Goal: Obtain resource: Obtain resource

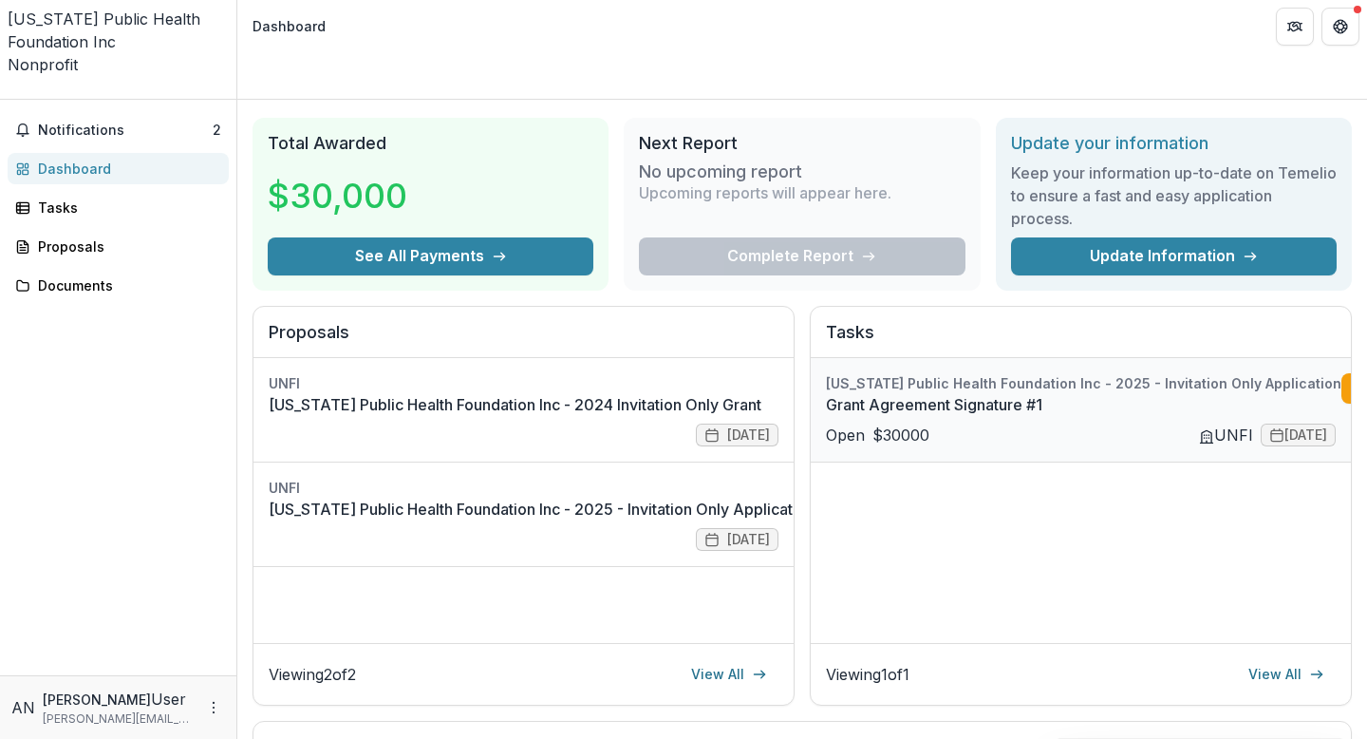
scroll to position [41, 0]
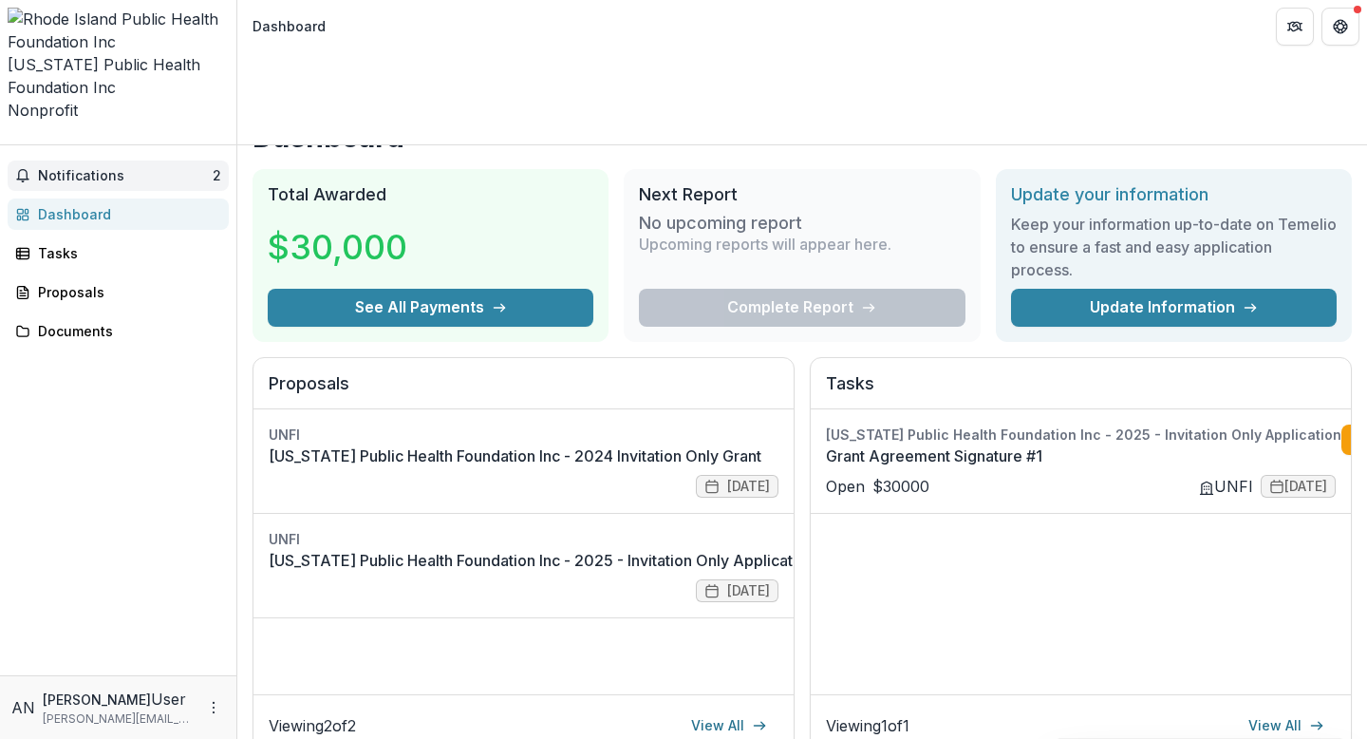
click at [177, 168] on span "Notifications" at bounding box center [125, 176] width 175 height 16
click at [873, 257] on div "Dashboard Total Awarded $30,000 See All Payments Next Report No upcoming report…" at bounding box center [802, 689] width 1130 height 1171
click at [1001, 444] on link "Grant Agreement Signature #1" at bounding box center [1084, 455] width 516 height 23
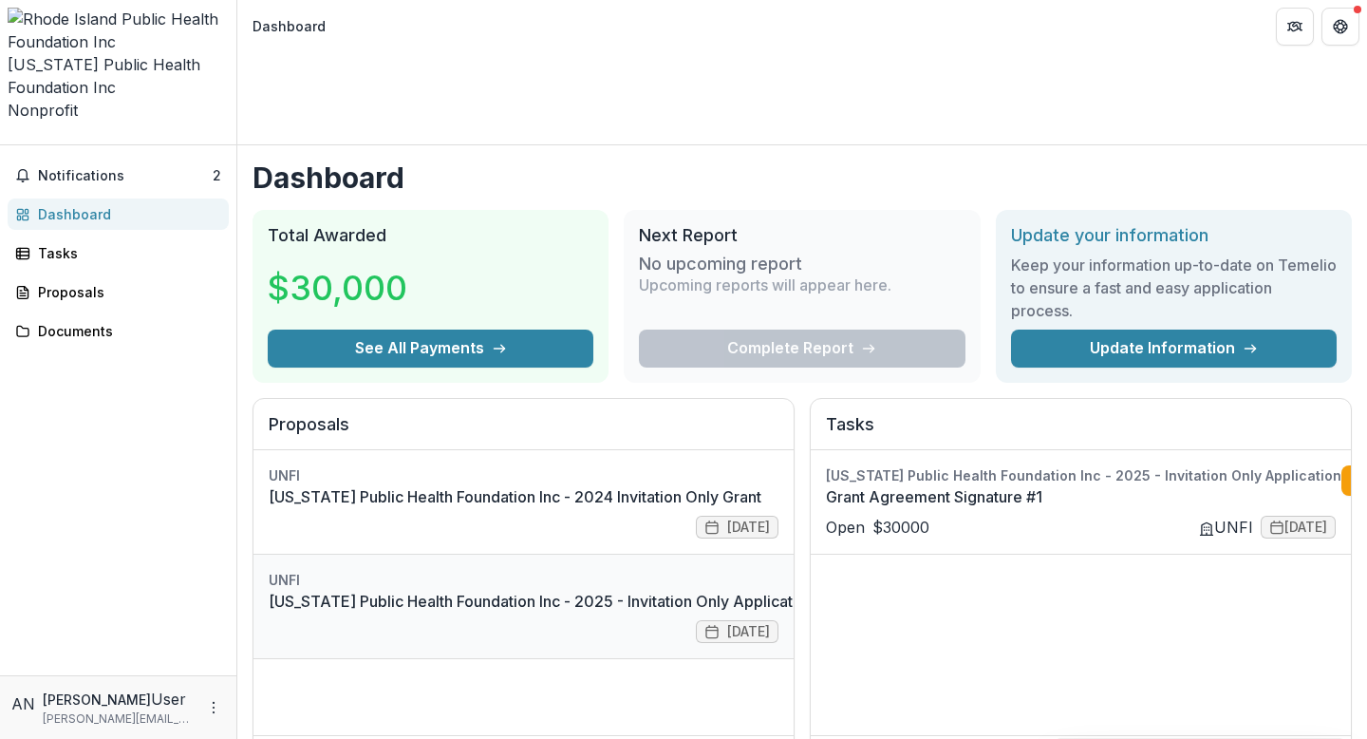
click at [534, 590] on link "[US_STATE] Public Health Foundation Inc - 2025 - Invitation Only Application" at bounding box center [542, 601] width 546 height 23
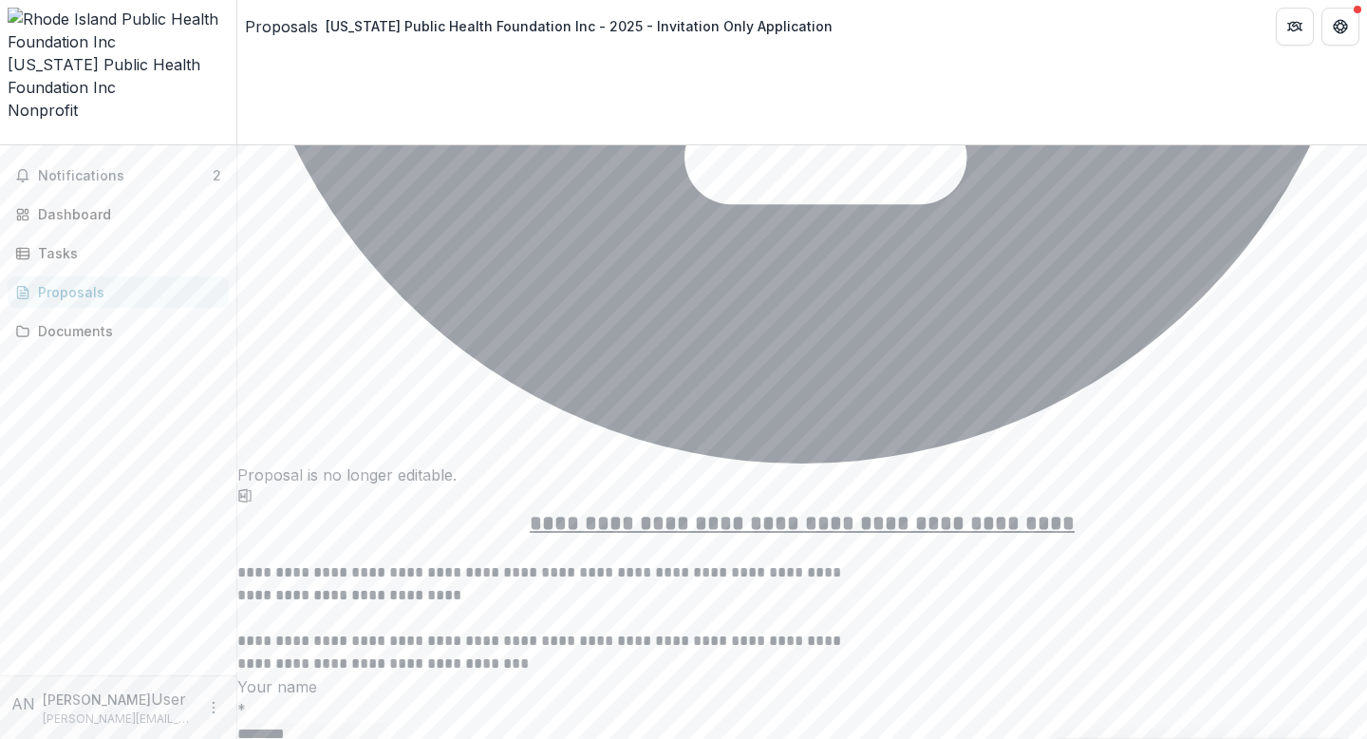
scroll to position [4365, 0]
drag, startPoint x: 552, startPoint y: 329, endPoint x: 311, endPoint y: 293, distance: 242.8
copy p "**********"
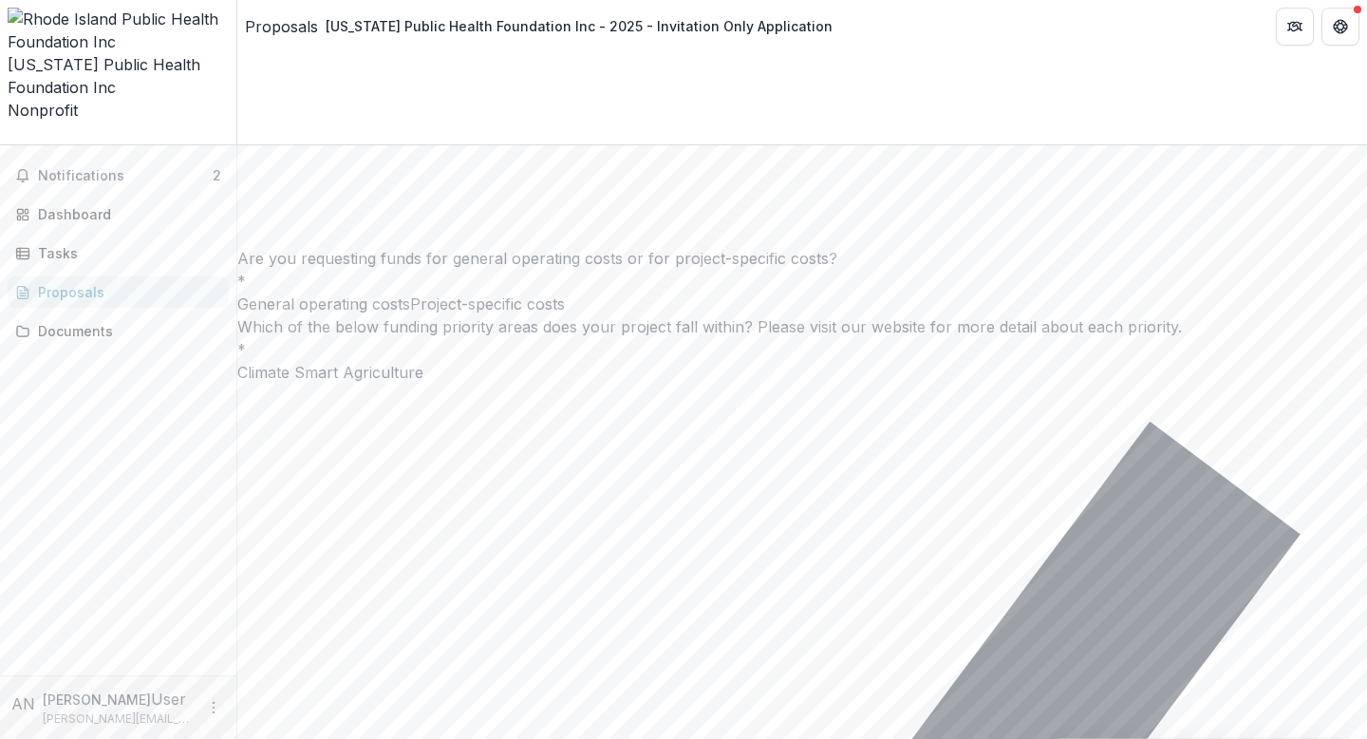
scroll to position [8918, 0]
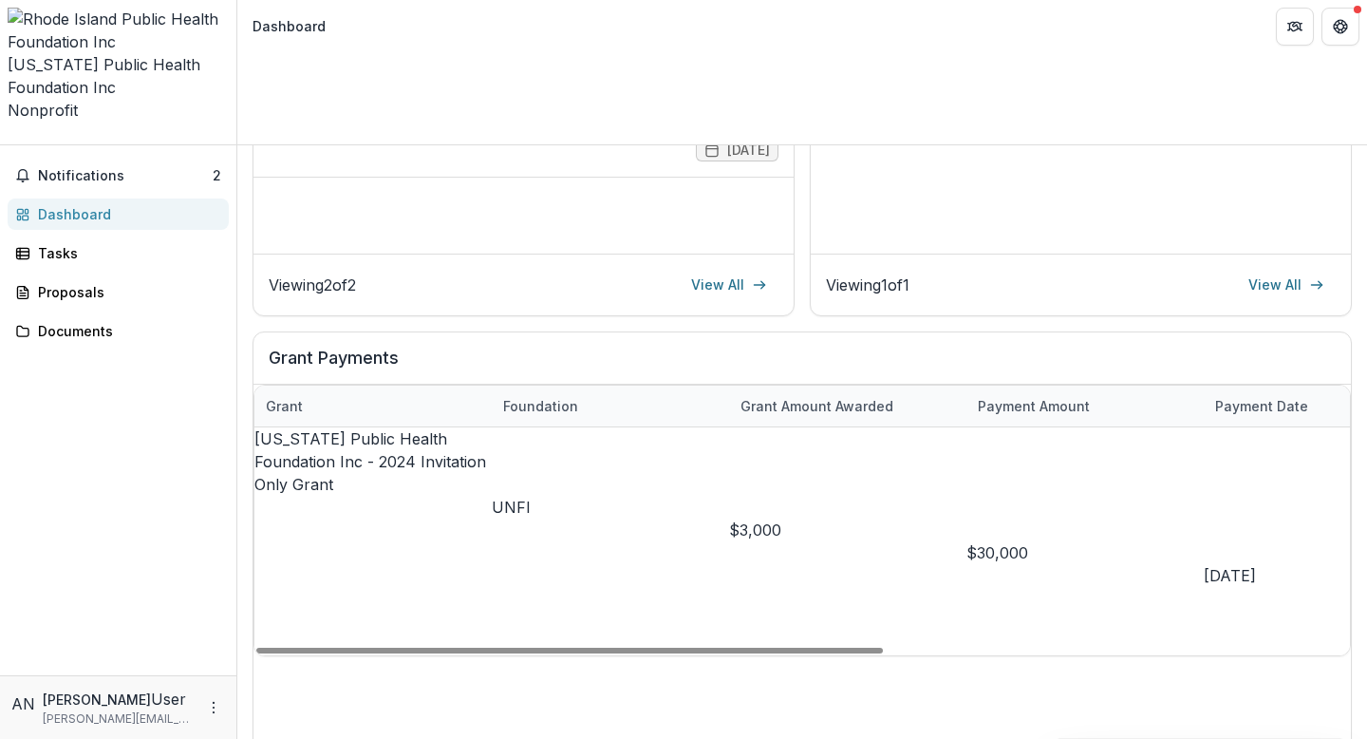
scroll to position [481, 0]
click at [639, 496] on div "UNFI" at bounding box center [610, 507] width 237 height 23
click at [390, 429] on link "[US_STATE] Public Health Foundation Inc - 2024 Invitation Only Grant" at bounding box center [371, 461] width 232 height 65
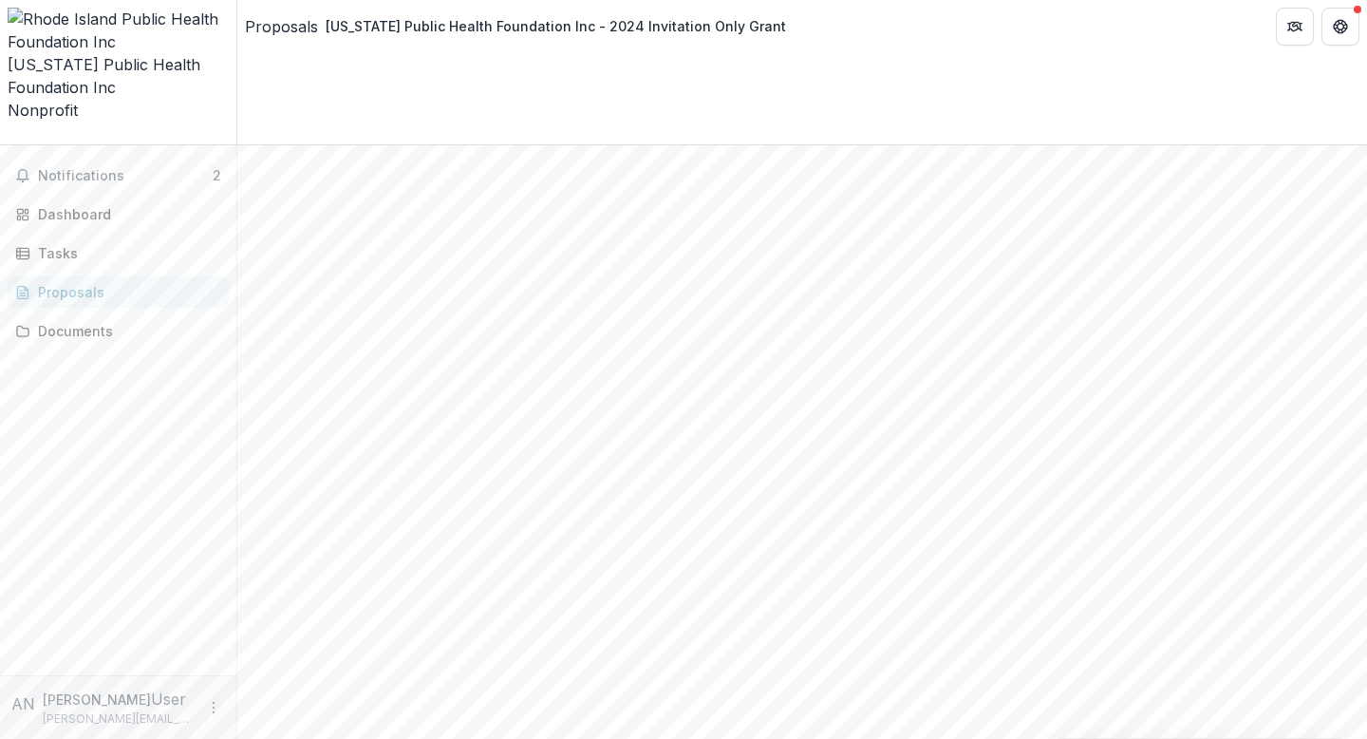
scroll to position [986, 0]
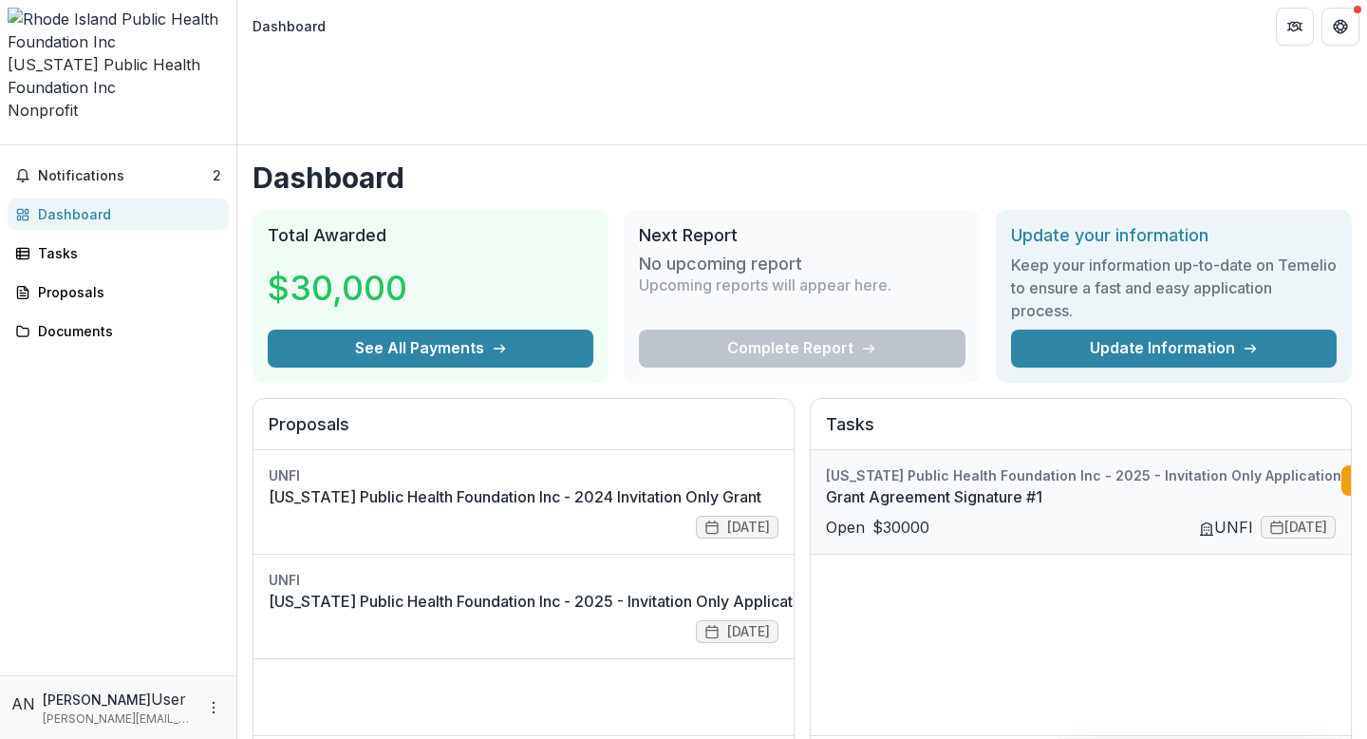
click at [894, 485] on link "Grant Agreement Signature #1" at bounding box center [1084, 496] width 516 height 23
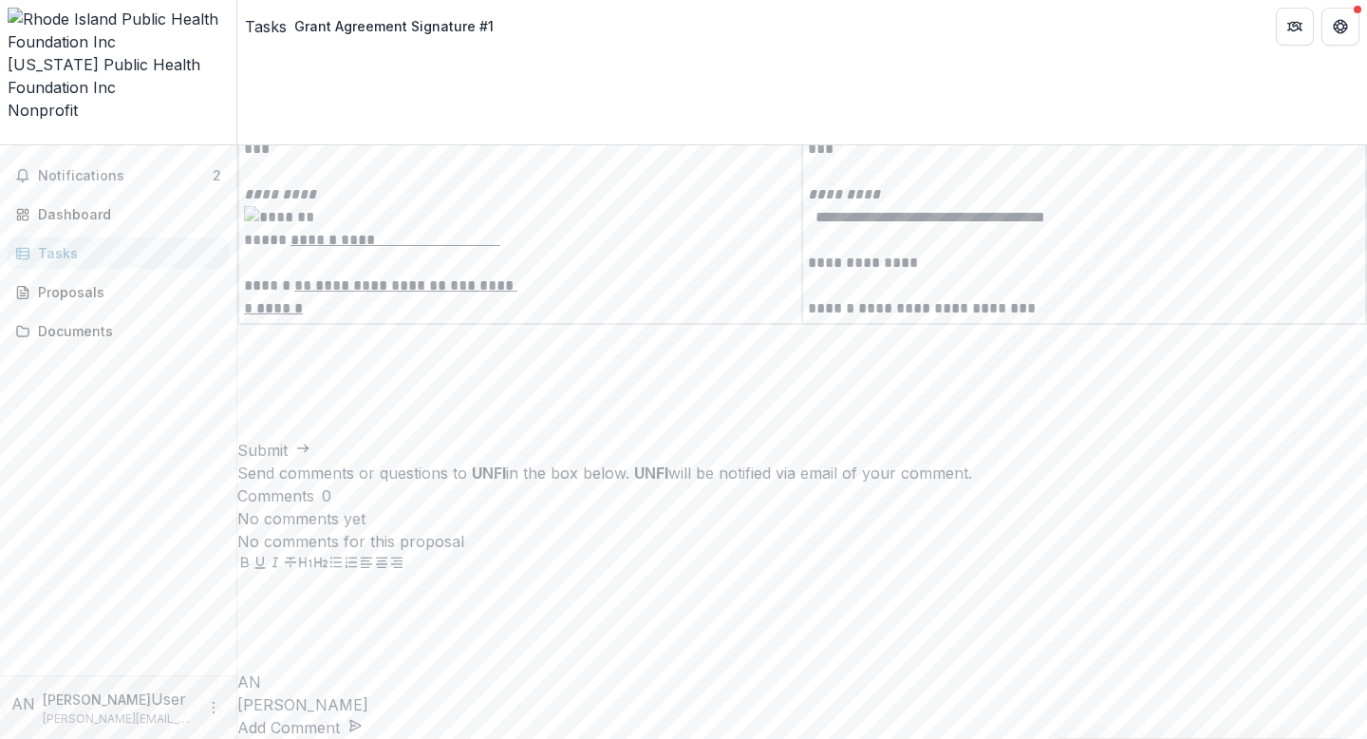
scroll to position [4790, 0]
click at [110, 168] on span "Notifications" at bounding box center [125, 176] width 175 height 16
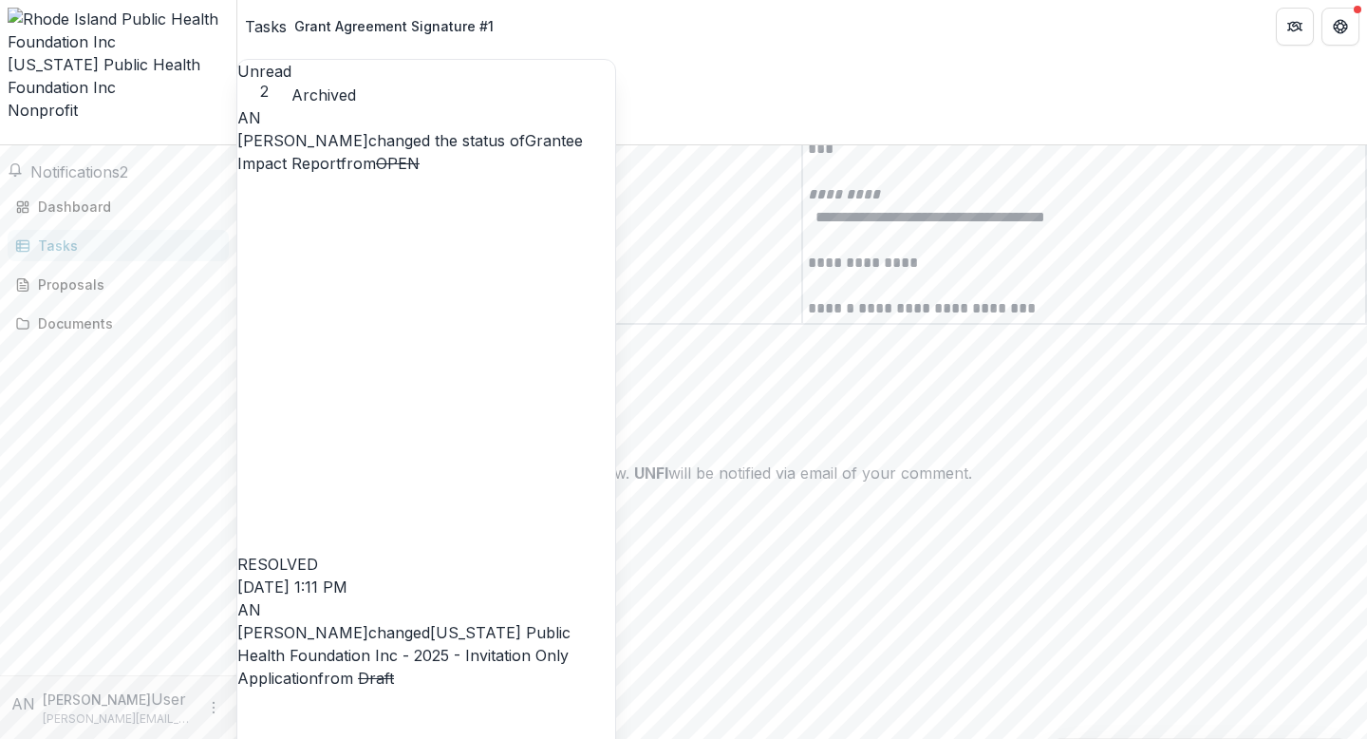
click at [500, 623] on link "[US_STATE] Public Health Foundation Inc - 2025 - Invitation Only Application" at bounding box center [403, 655] width 333 height 65
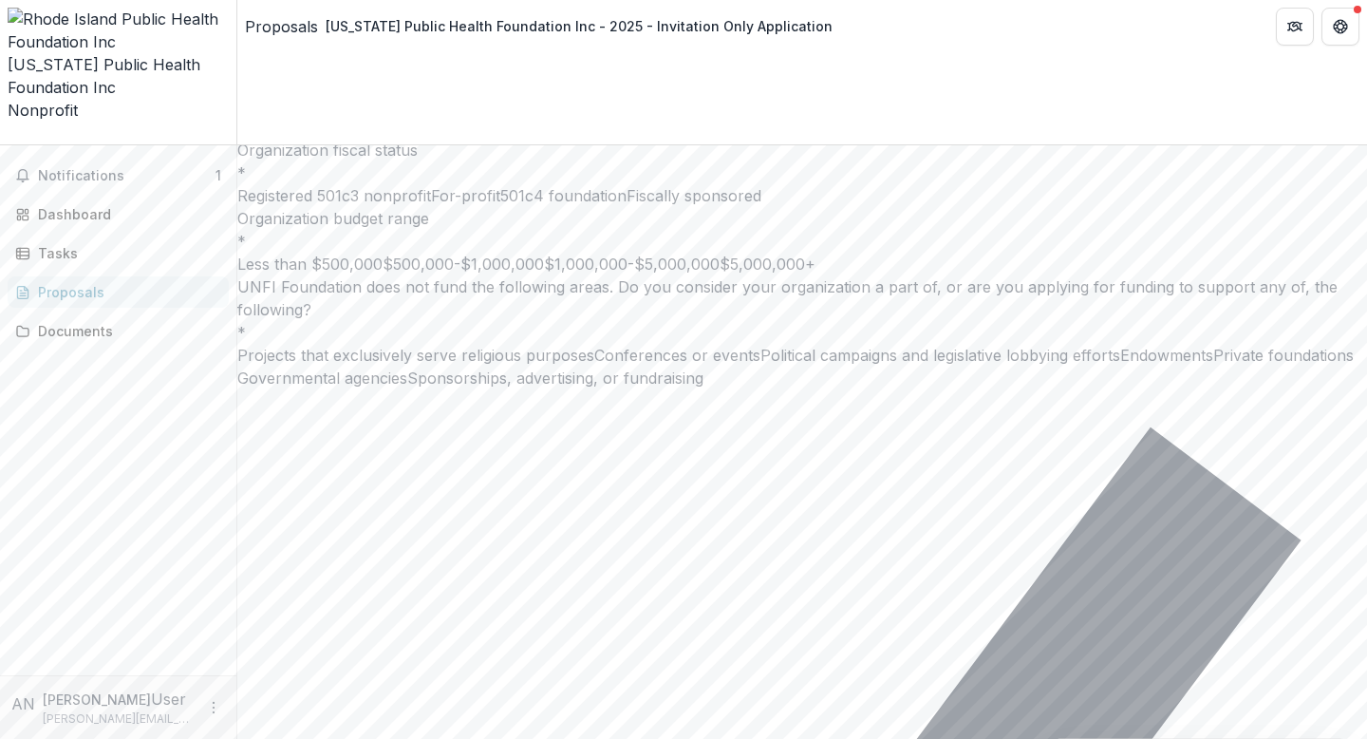
scroll to position [6726, 0]
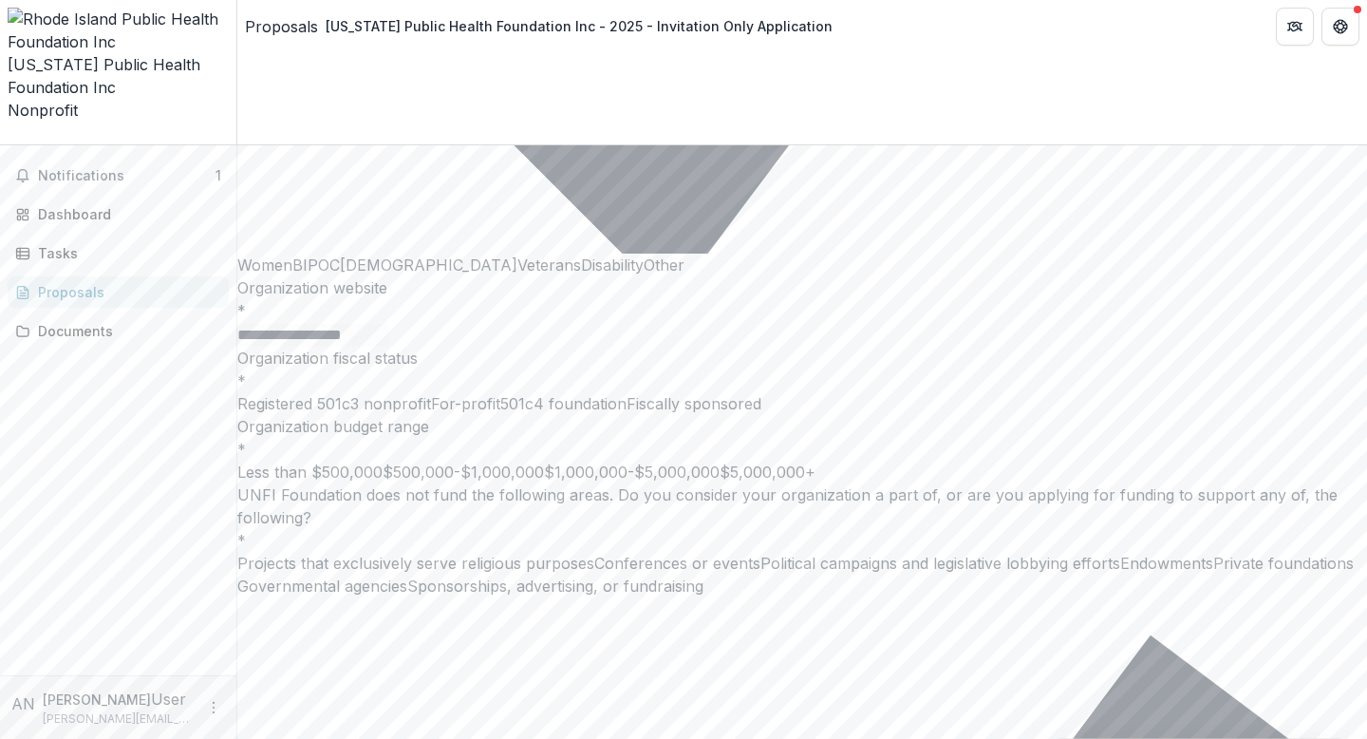
scroll to position [6482, 0]
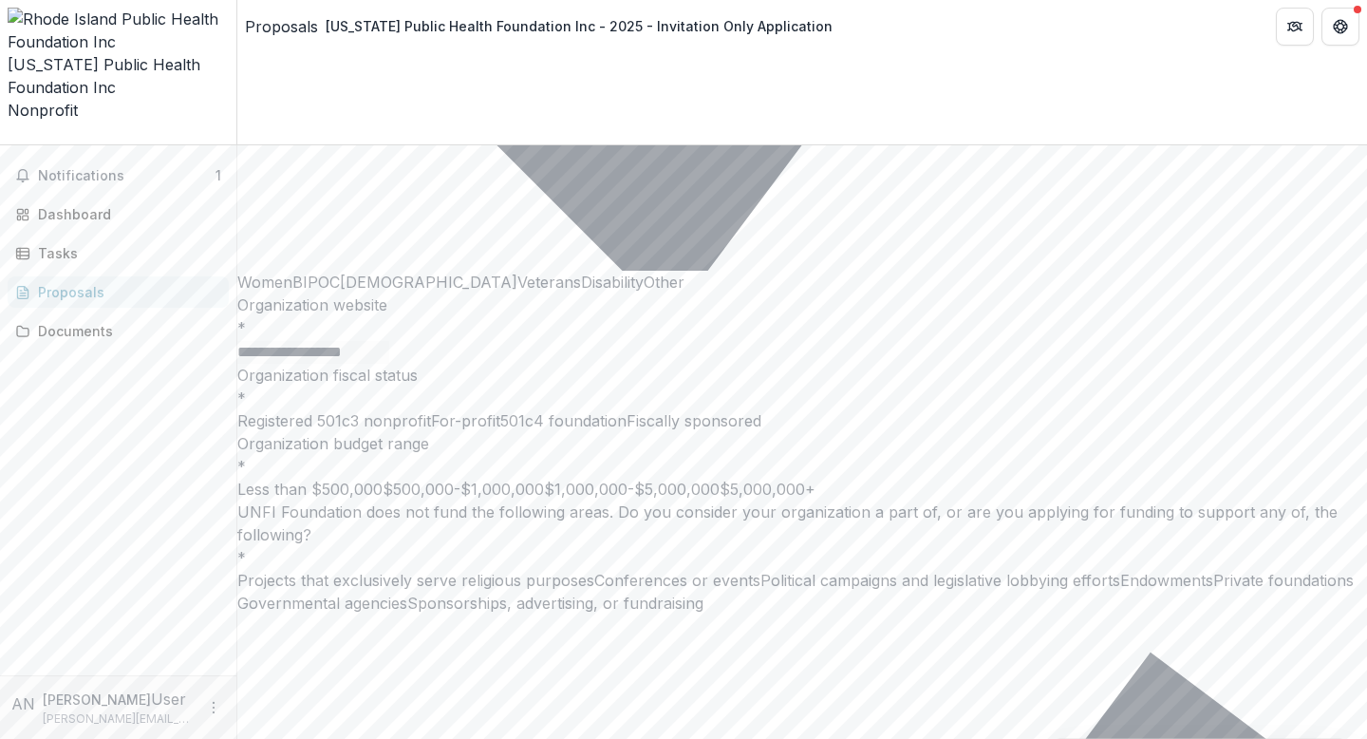
drag, startPoint x: 406, startPoint y: 127, endPoint x: 475, endPoint y: 144, distance: 70.5
copy p "**********"
drag, startPoint x: 391, startPoint y: 183, endPoint x: 592, endPoint y: 212, distance: 202.4
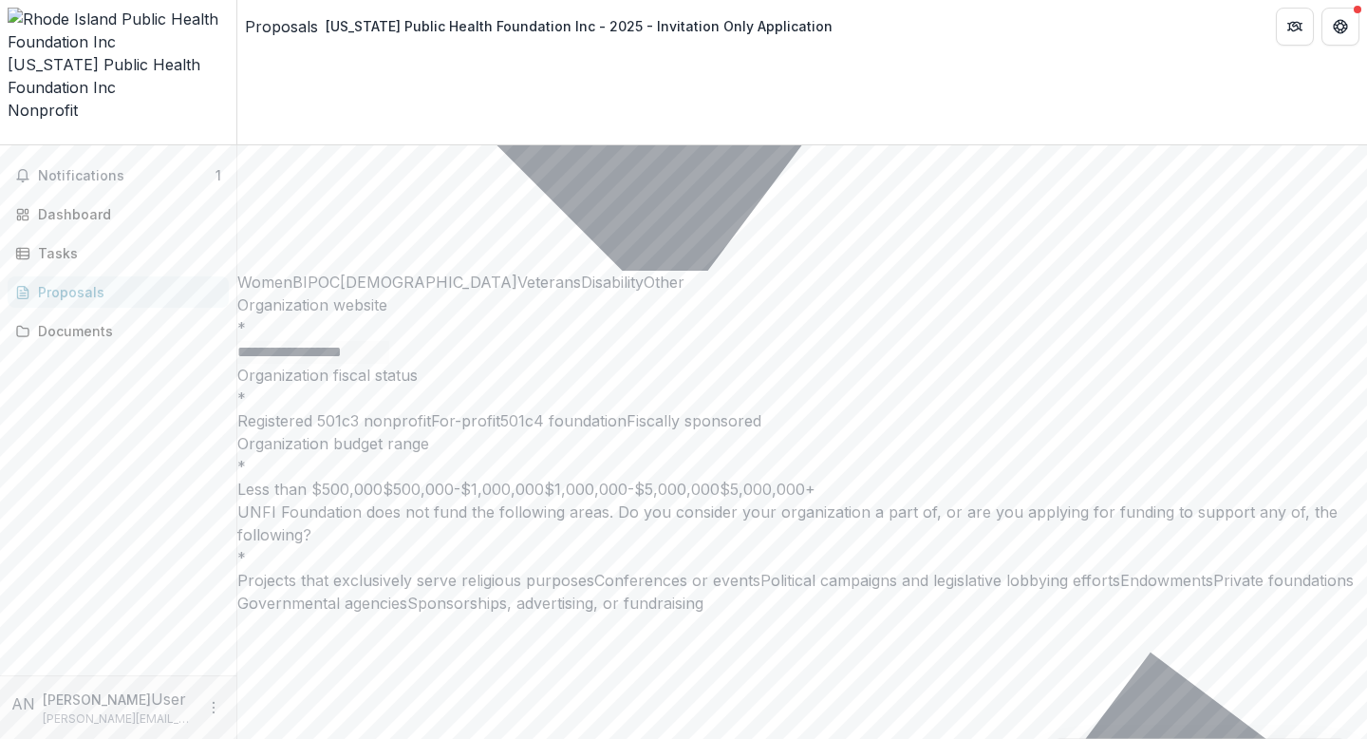
copy li "**********"
drag, startPoint x: 559, startPoint y: 326, endPoint x: 506, endPoint y: 271, distance: 76.6
drag, startPoint x: 392, startPoint y: 230, endPoint x: 576, endPoint y: 248, distance: 185.1
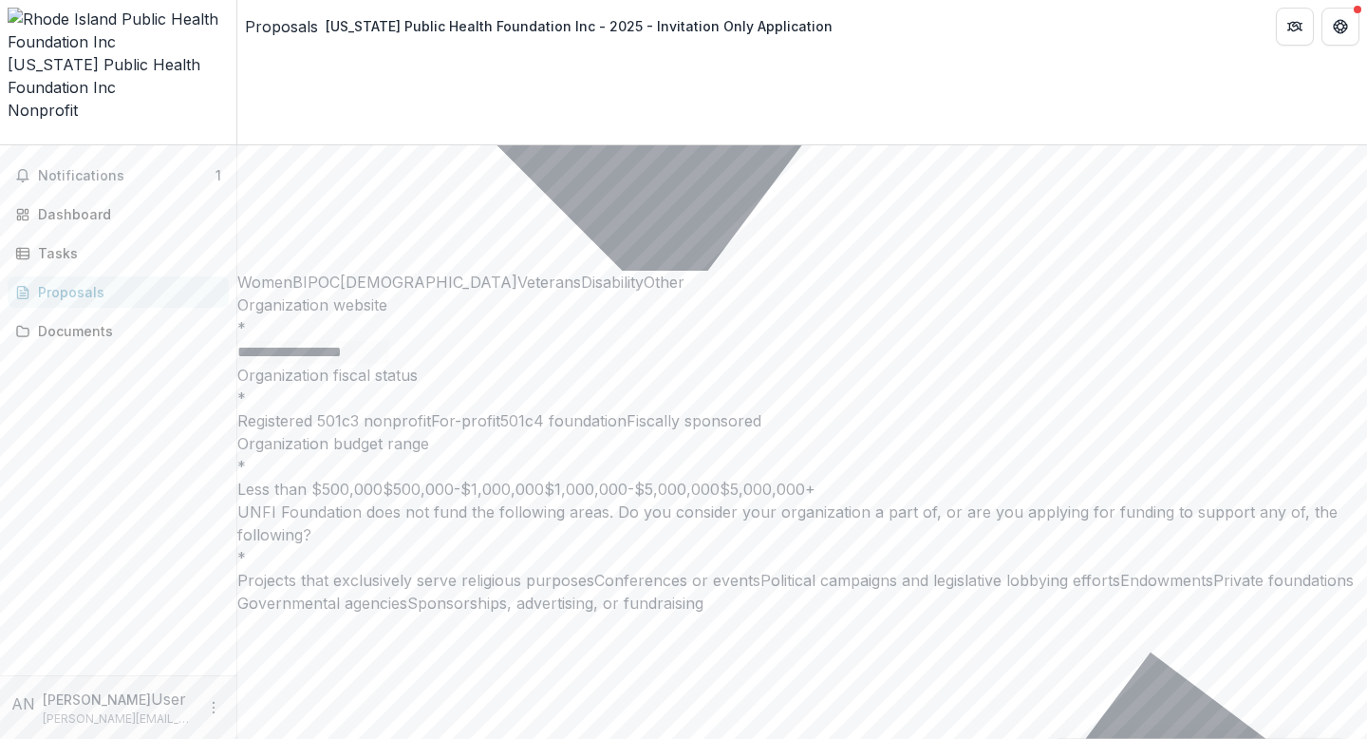
drag, startPoint x: 719, startPoint y: 286, endPoint x: 729, endPoint y: 285, distance: 10.5
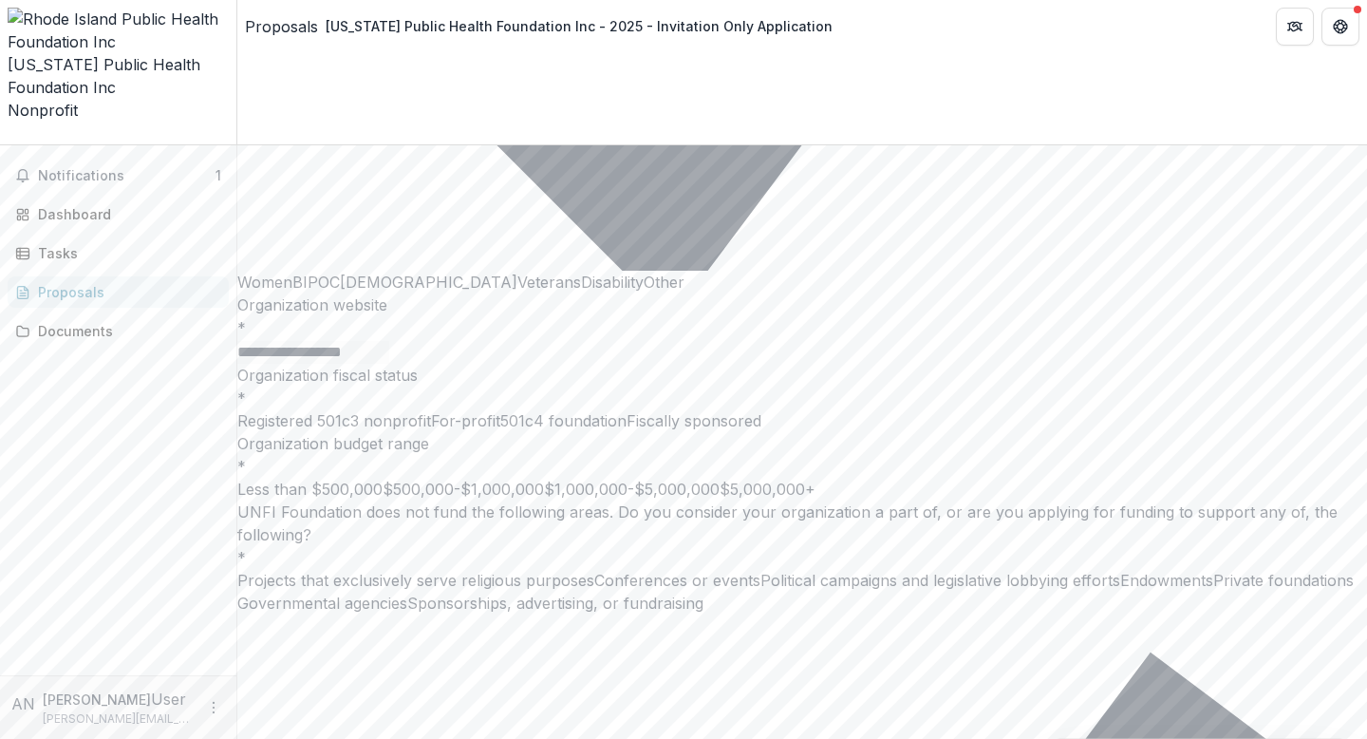
drag, startPoint x: 731, startPoint y: 286, endPoint x: 729, endPoint y: 250, distance: 36.1
drag, startPoint x: 731, startPoint y: 287, endPoint x: 393, endPoint y: 244, distance: 340.8
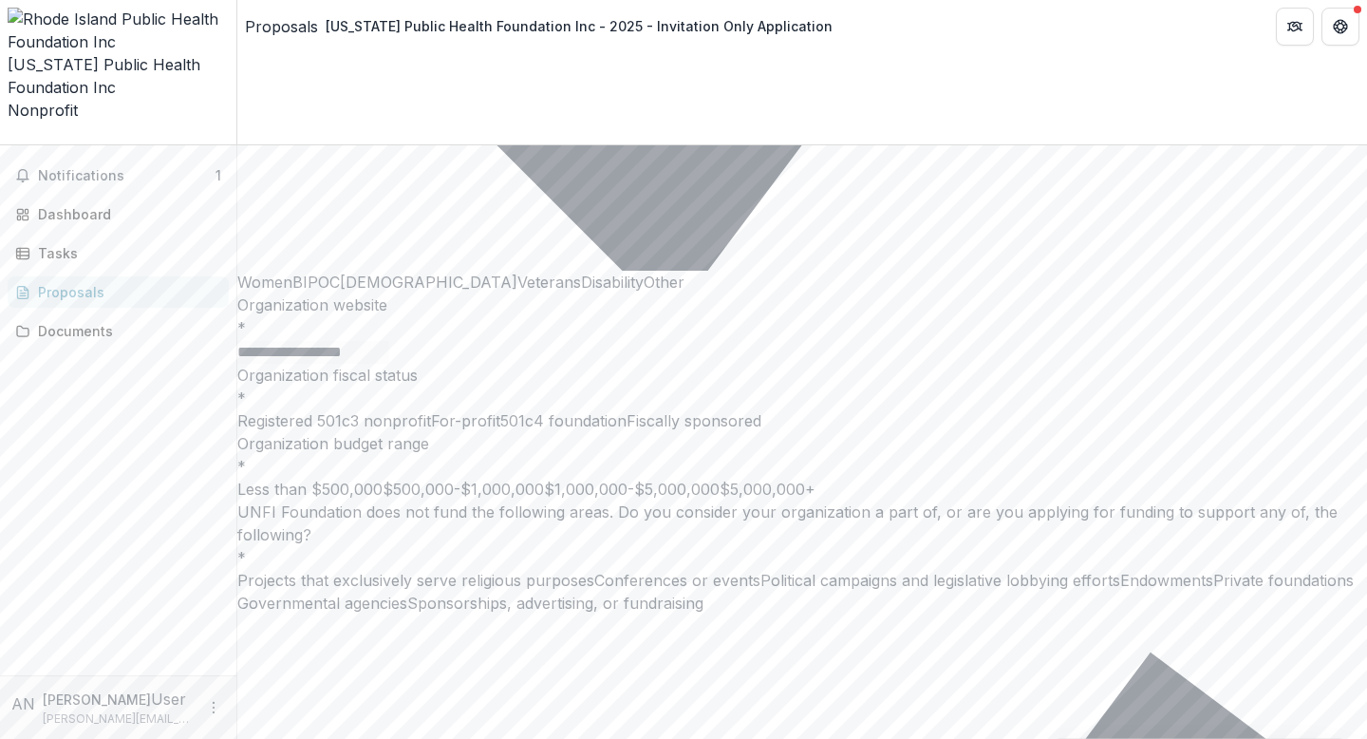
drag, startPoint x: 395, startPoint y: 347, endPoint x: 433, endPoint y: 355, distance: 38.9
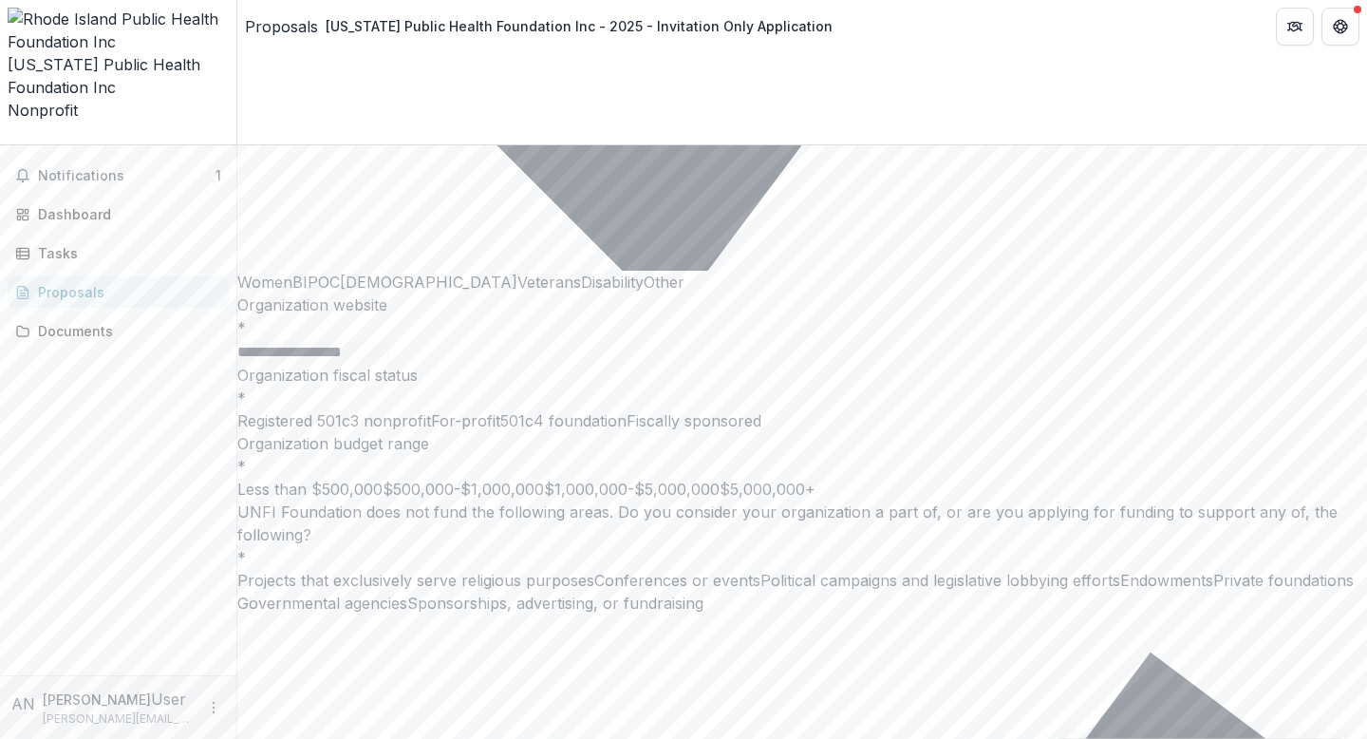
drag, startPoint x: 393, startPoint y: 348, endPoint x: 435, endPoint y: 357, distance: 42.9
drag, startPoint x: 698, startPoint y: 336, endPoint x: 1082, endPoint y: 289, distance: 386.6
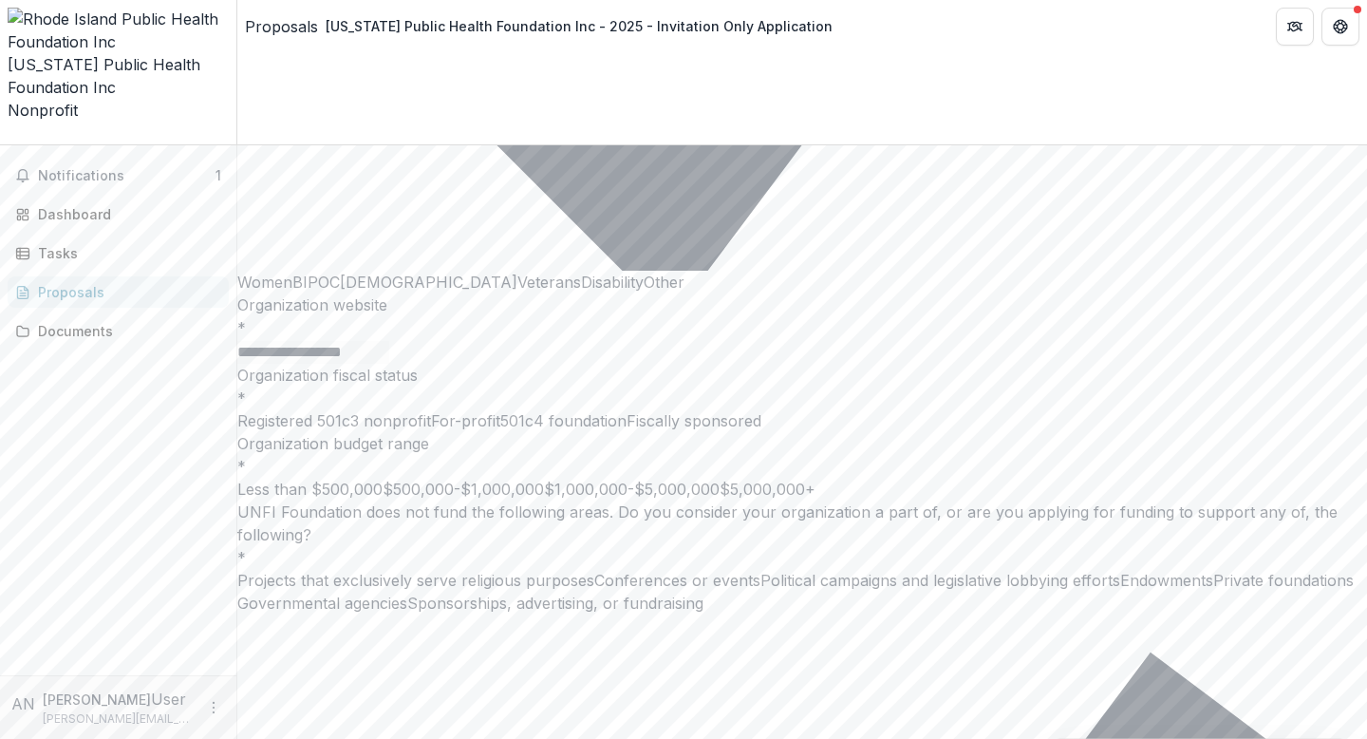
drag, startPoint x: 661, startPoint y: 374, endPoint x: 575, endPoint y: 376, distance: 86.4
drag, startPoint x: 709, startPoint y: 370, endPoint x: 698, endPoint y: 370, distance: 11.4
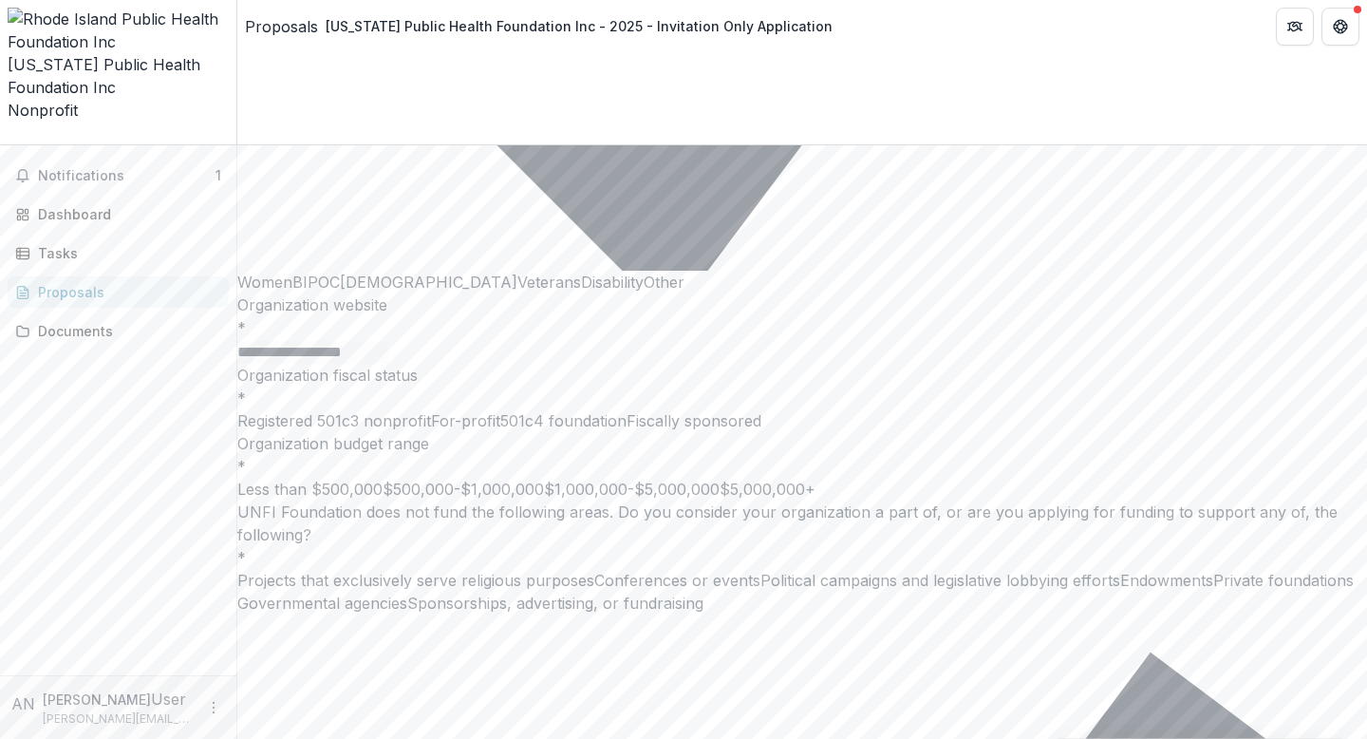
drag, startPoint x: 1128, startPoint y: 296, endPoint x: 1110, endPoint y: 300, distance: 18.4
drag, startPoint x: 687, startPoint y: 371, endPoint x: 703, endPoint y: 443, distance: 74.0
copy ul "**********"
